Goal: Information Seeking & Learning: Learn about a topic

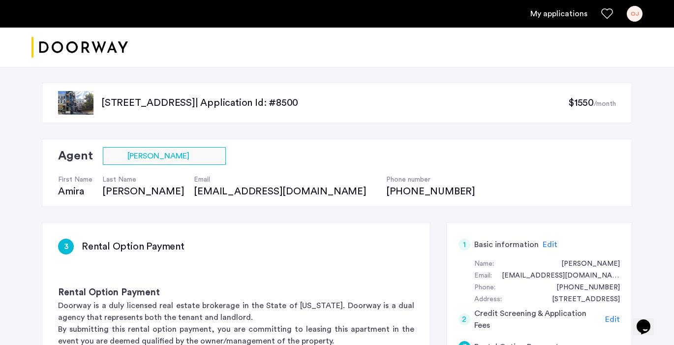
drag, startPoint x: 102, startPoint y: 103, endPoint x: 181, endPoint y: 106, distance: 78.3
click at [181, 106] on p "48 Bleecker Street, Unit 3BBR, Brooklyn, NY 11221 | Application Id: #8500" at bounding box center [334, 103] width 467 height 14
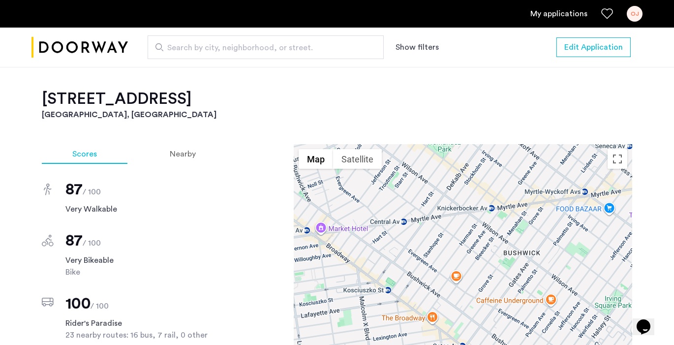
scroll to position [616, 0]
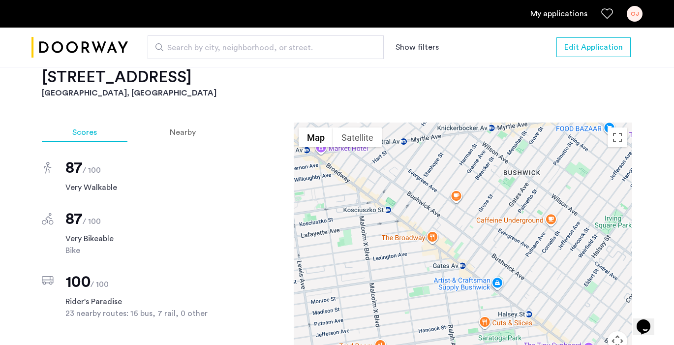
drag, startPoint x: 557, startPoint y: 269, endPoint x: 558, endPoint y: 205, distance: 64.0
click at [558, 205] on div at bounding box center [463, 261] width 339 height 276
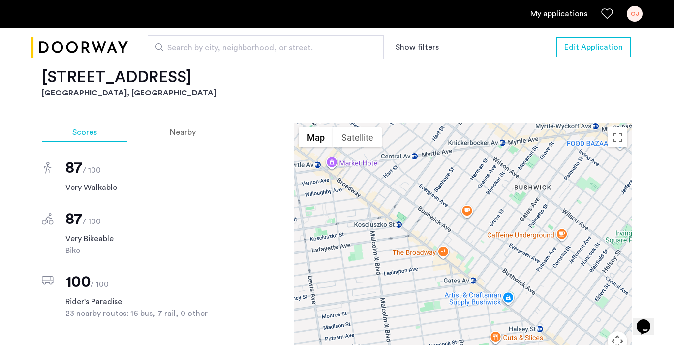
drag, startPoint x: 543, startPoint y: 199, endPoint x: 553, endPoint y: 218, distance: 21.6
click at [553, 218] on div at bounding box center [463, 261] width 339 height 276
click at [619, 332] on button "Map camera controls" at bounding box center [618, 341] width 20 height 20
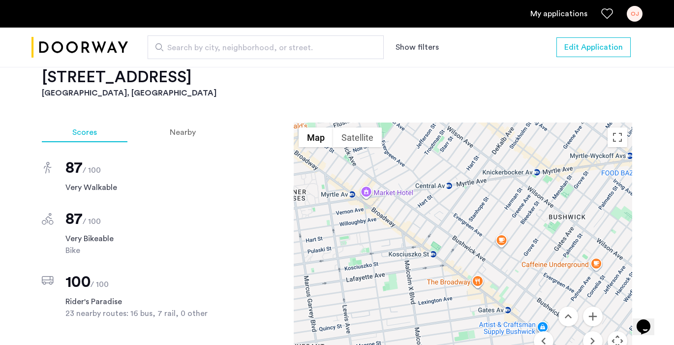
drag, startPoint x: 419, startPoint y: 188, endPoint x: 453, endPoint y: 220, distance: 46.6
click at [453, 220] on div at bounding box center [463, 261] width 339 height 276
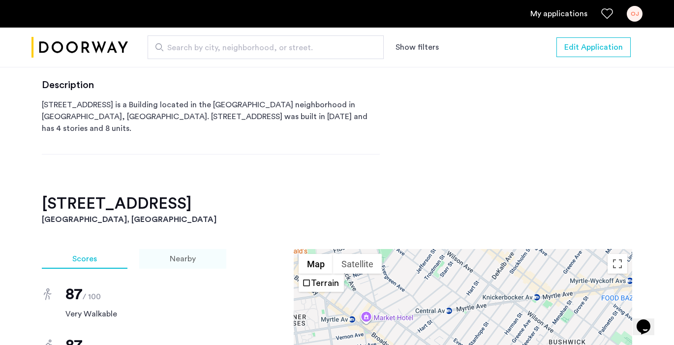
scroll to position [409, 0]
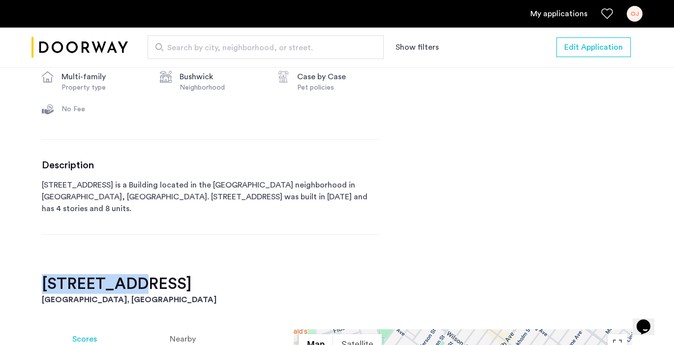
drag, startPoint x: 44, startPoint y: 275, endPoint x: 124, endPoint y: 273, distance: 79.7
click at [124, 274] on h2 "48 Bleecker Street, Unit 3BBR" at bounding box center [337, 284] width 590 height 20
copy h2 "48 Bleecker"
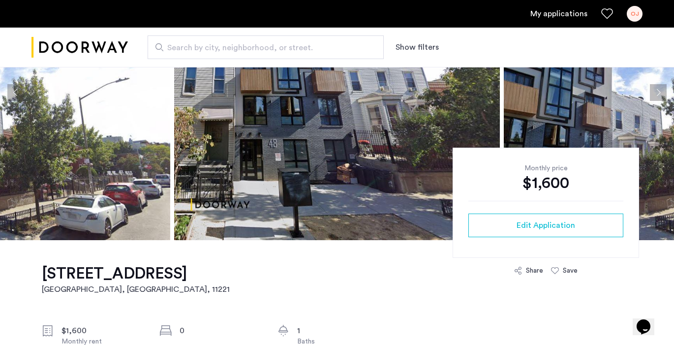
scroll to position [121, 0]
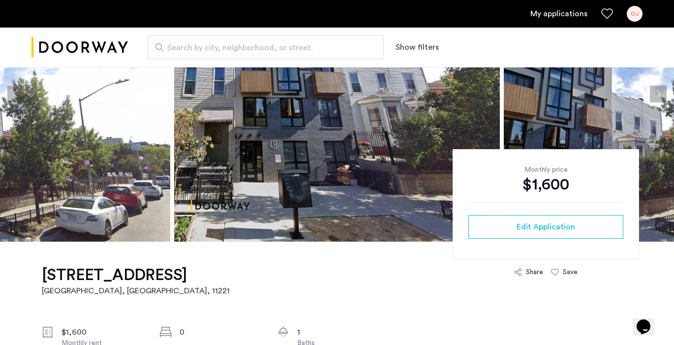
click at [372, 135] on img at bounding box center [337, 93] width 326 height 295
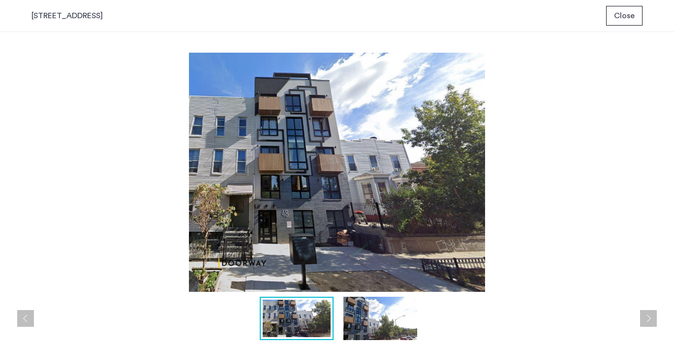
click at [382, 317] on img at bounding box center [380, 318] width 74 height 43
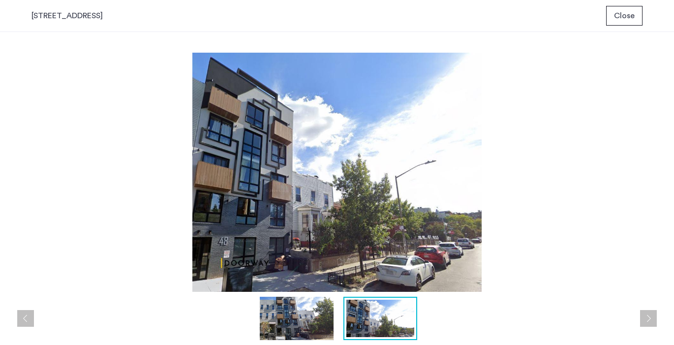
click at [633, 13] on span "Close" at bounding box center [624, 16] width 21 height 12
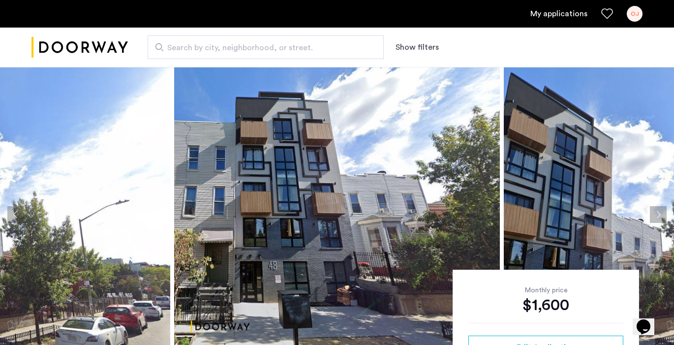
click at [85, 45] on img "Cazamio logo" at bounding box center [79, 47] width 96 height 37
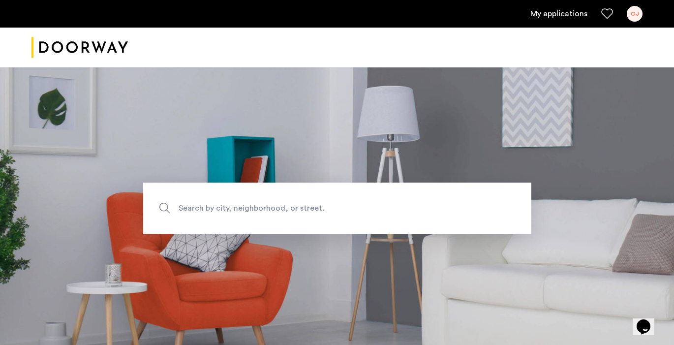
click at [636, 18] on div "OJ" at bounding box center [635, 14] width 16 height 16
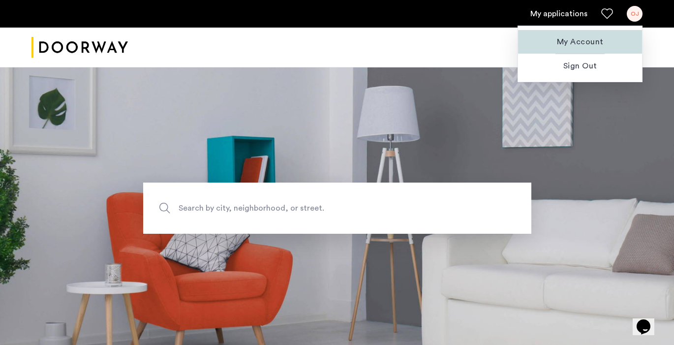
click at [588, 47] on span "My Account" at bounding box center [580, 42] width 108 height 12
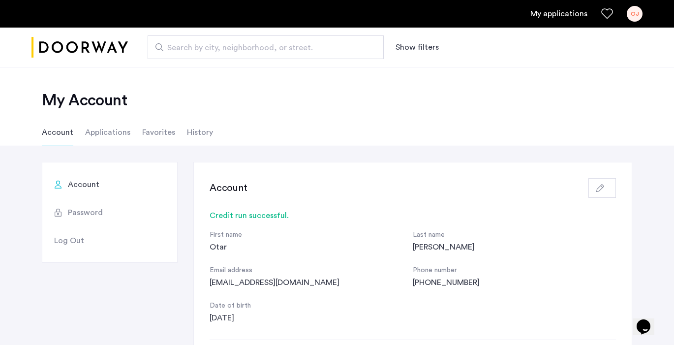
click at [583, 15] on link "My applications" at bounding box center [558, 14] width 57 height 12
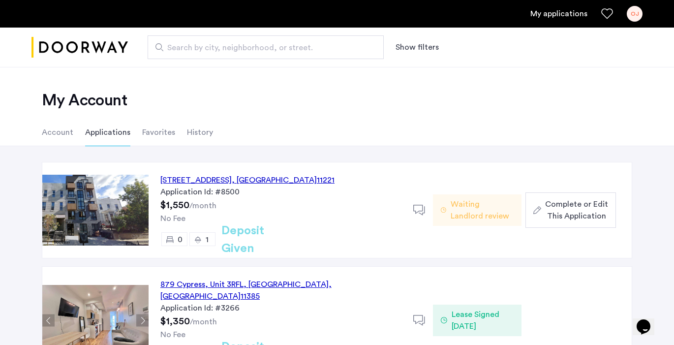
click at [65, 137] on li "Account" at bounding box center [57, 133] width 31 height 28
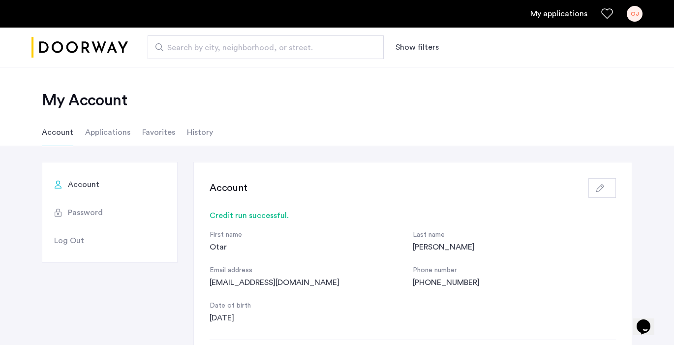
click at [102, 129] on li "Applications" at bounding box center [107, 133] width 45 height 28
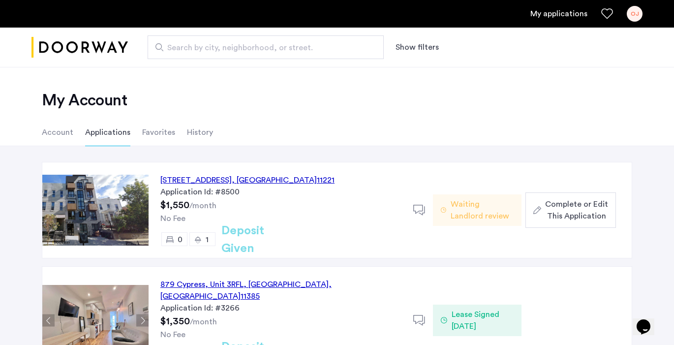
click at [148, 137] on li "Favorites" at bounding box center [158, 133] width 33 height 28
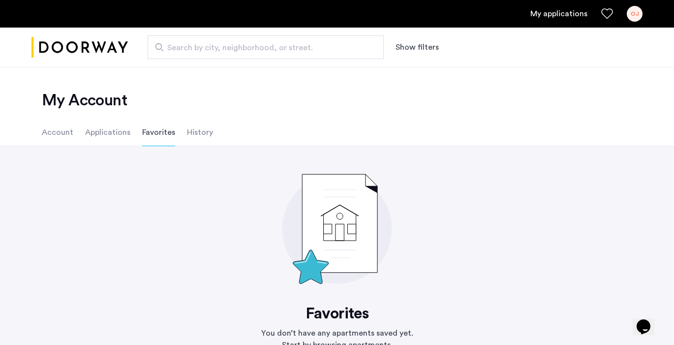
click at [202, 132] on li "History" at bounding box center [200, 133] width 26 height 28
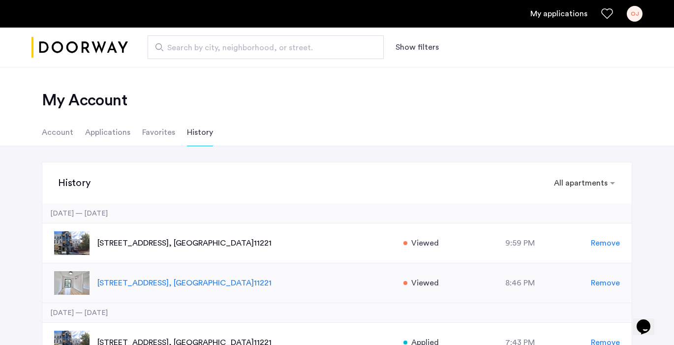
click at [142, 283] on p "48 Bleecker Street, Unit 3BTL, Brooklyn , NY 11221" at bounding box center [245, 283] width 296 height 12
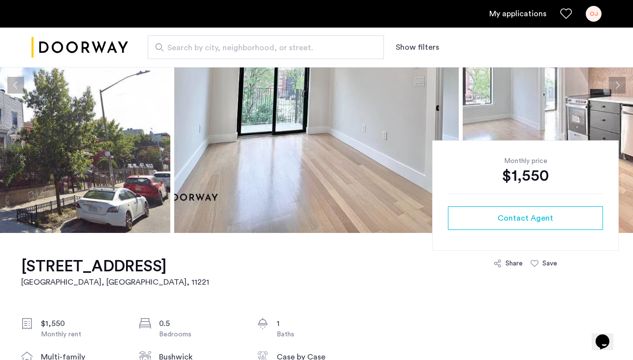
scroll to position [304, 0]
